Goal: Information Seeking & Learning: Learn about a topic

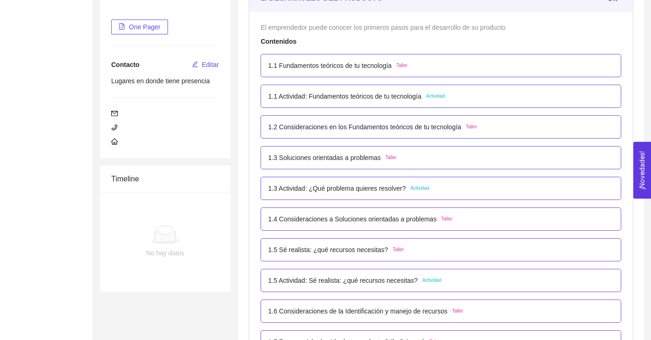
scroll to position [92, 0]
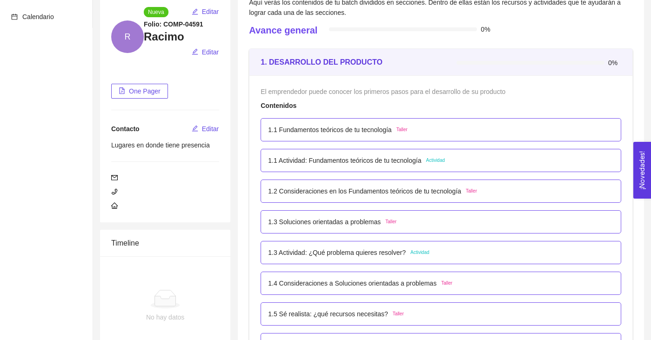
click at [341, 129] on p "1.1 Fundamentos teóricos de tu tecnología" at bounding box center [329, 130] width 123 height 10
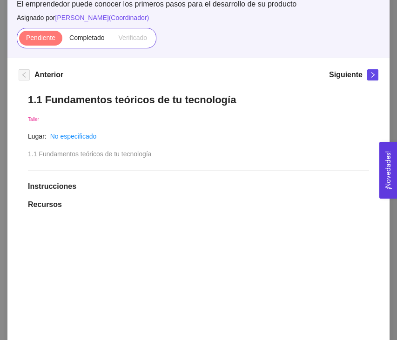
scroll to position [72, 0]
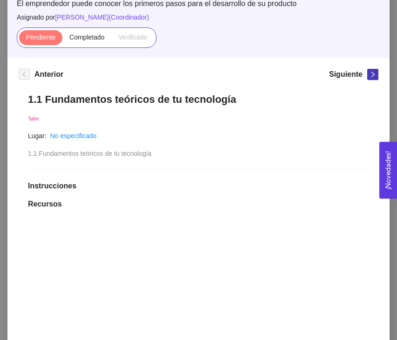
click at [369, 74] on span "right" at bounding box center [373, 74] width 10 height 7
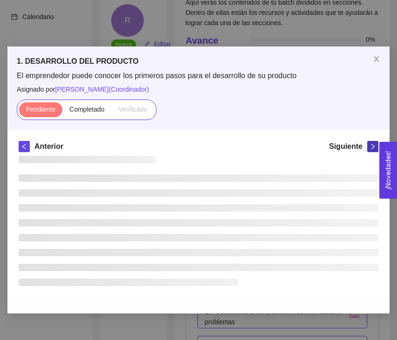
scroll to position [0, 0]
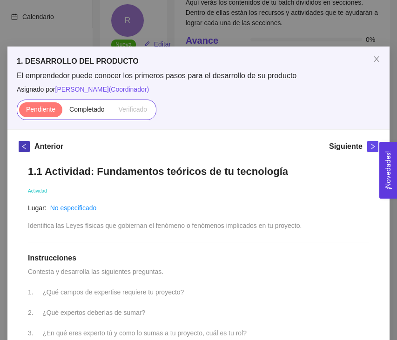
click at [23, 146] on icon "left" at bounding box center [23, 147] width 3 height 6
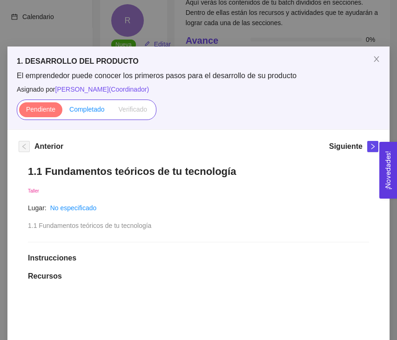
click at [92, 106] on span "Completado" at bounding box center [86, 109] width 35 height 7
click at [62, 112] on input "Completado" at bounding box center [62, 112] width 0 height 0
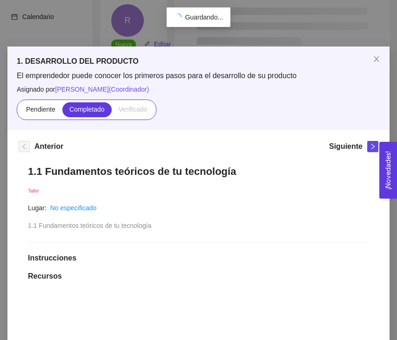
click at [130, 111] on span "Verificado" at bounding box center [133, 109] width 28 height 7
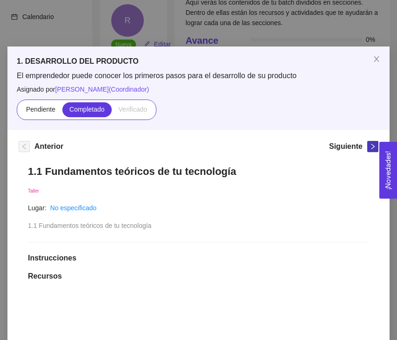
click at [374, 144] on icon "right" at bounding box center [372, 146] width 7 height 7
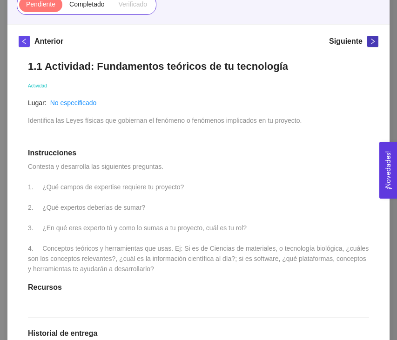
scroll to position [113, 0]
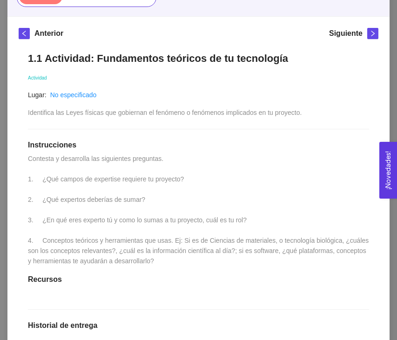
drag, startPoint x: 28, startPoint y: 157, endPoint x: 234, endPoint y: 266, distance: 233.1
click at [234, 266] on div "1.1 Actividad: Fundamentos teóricos de tu tecnología Actividad Lugar: No especi…" at bounding box center [199, 263] width 360 height 441
copy span "Contesta y desarrolla las siguientes preguntas. 1. ¿Qué campos de expertise req…"
